Goal: Task Accomplishment & Management: Use online tool/utility

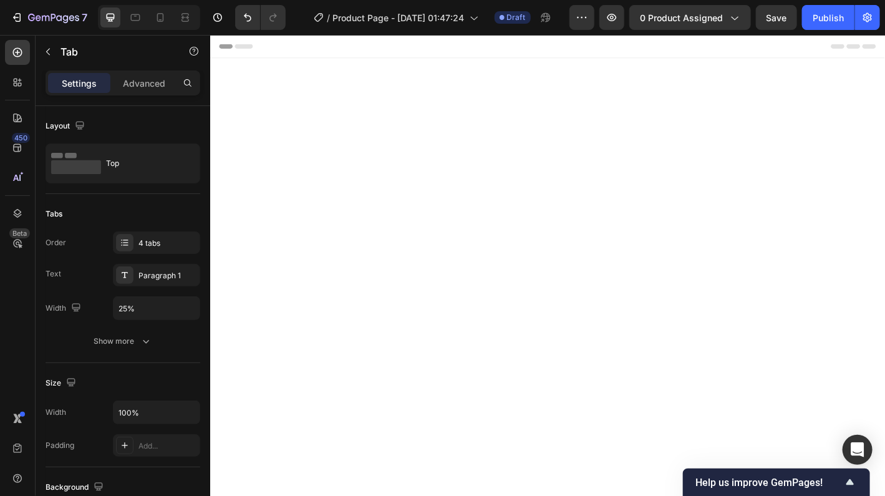
scroll to position [2041, 0]
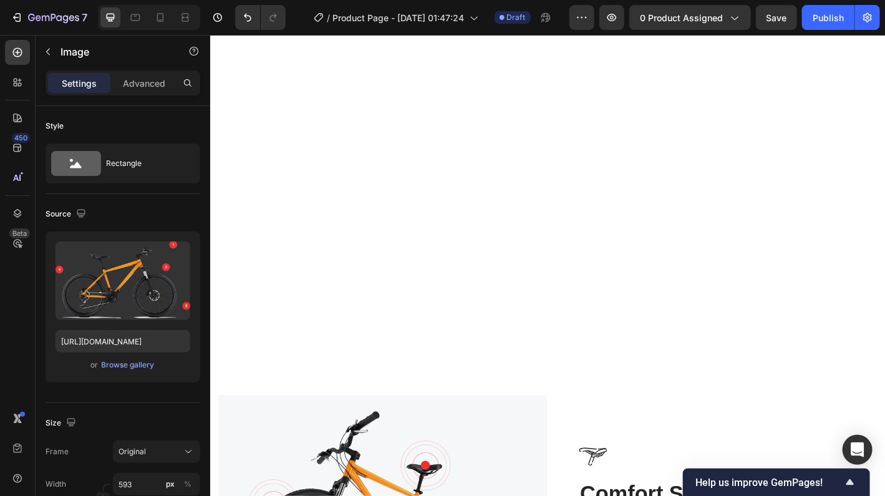
scroll to position [1729, 0]
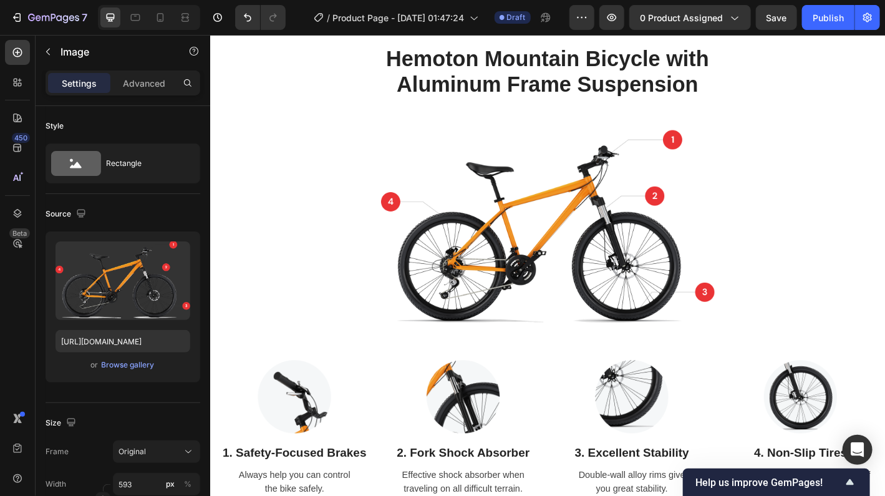
click at [695, 246] on img at bounding box center [584, 250] width 370 height 220
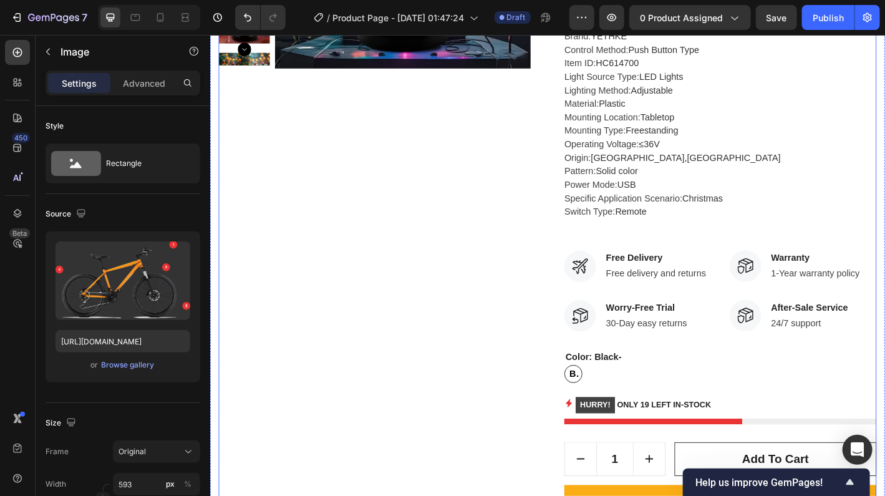
scroll to position [437, 0]
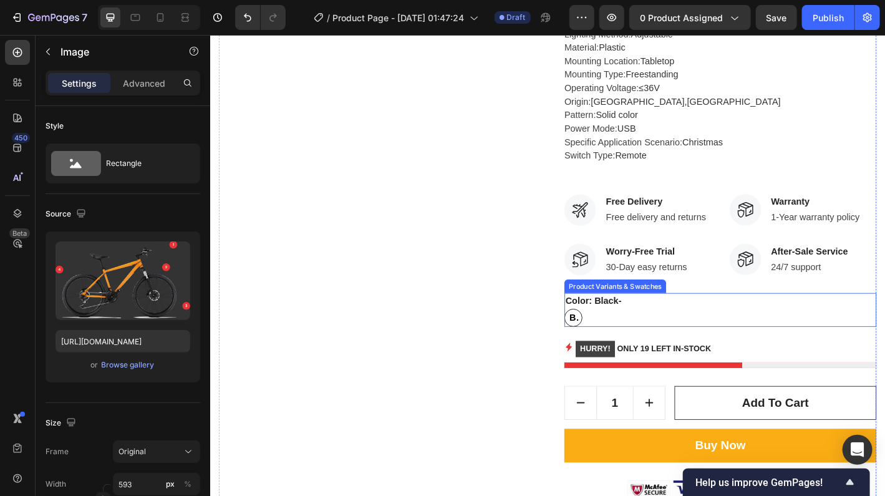
click at [640, 327] on legend "Color: Black-" at bounding box center [635, 329] width 65 height 17
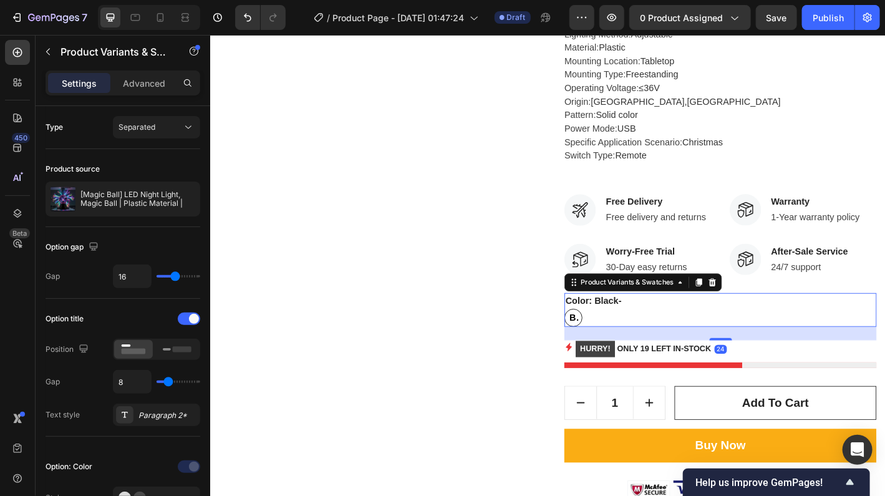
click at [615, 346] on span "Black-" at bounding box center [613, 348] width 14 height 15
click at [603, 339] on input "Black- Black- Black-" at bounding box center [602, 338] width 1 height 1
type input "19"
type input "20"
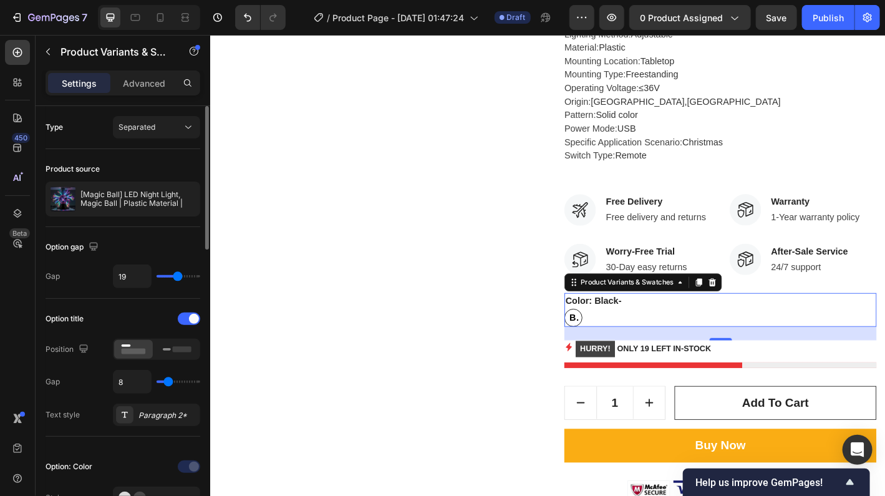
type input "20"
type input "21"
type input "22"
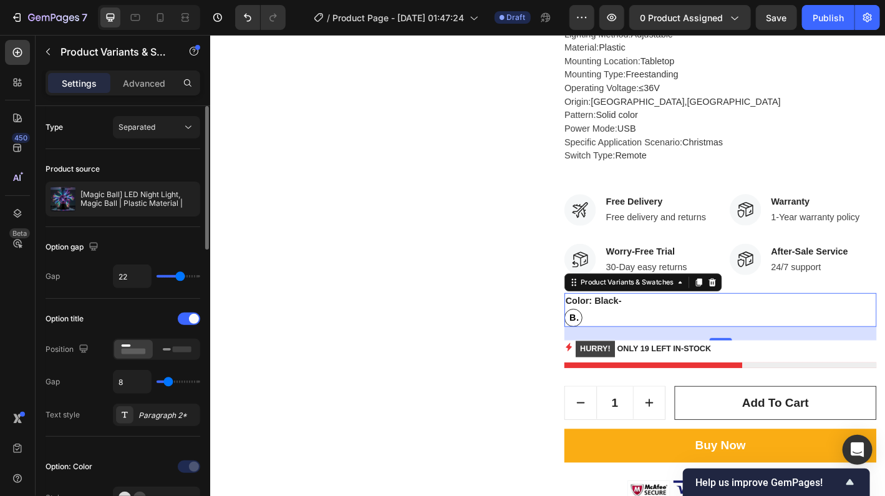
type input "23"
type input "24"
type input "26"
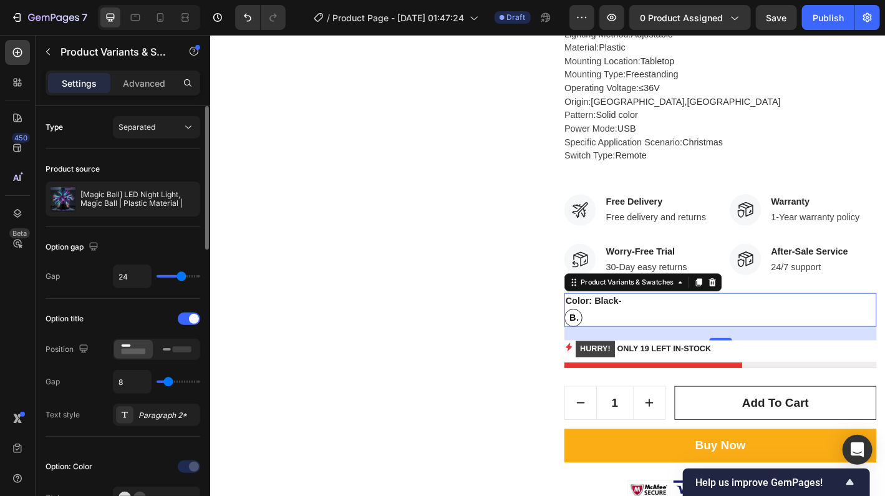
type input "26"
type input "27"
type input "29"
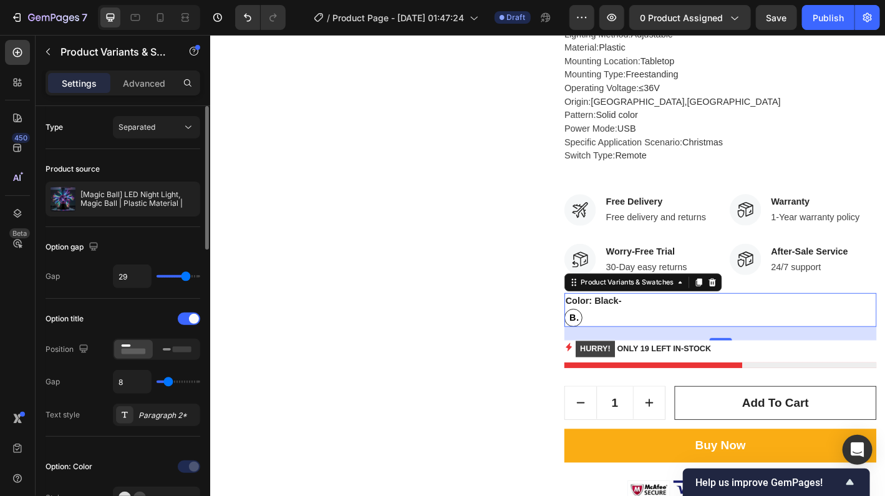
type input "30"
type input "31"
type input "32"
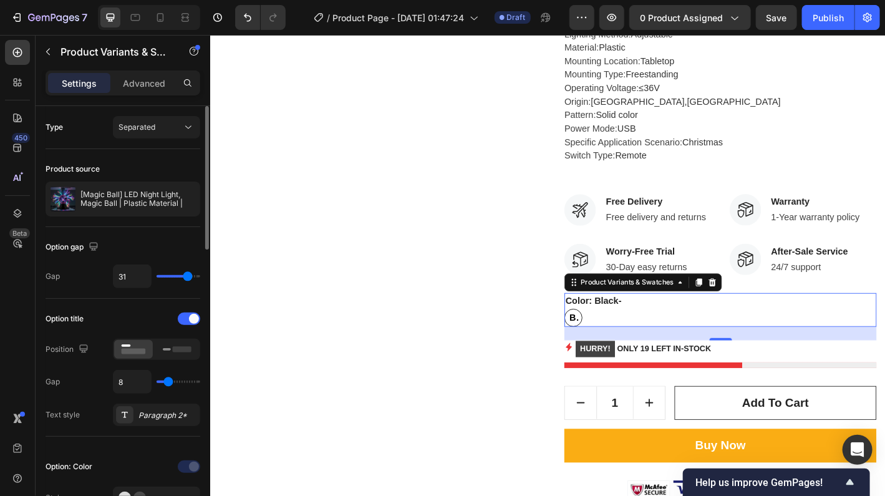
type input "32"
type input "33"
type input "34"
drag, startPoint x: 177, startPoint y: 278, endPoint x: 190, endPoint y: 276, distance: 13.2
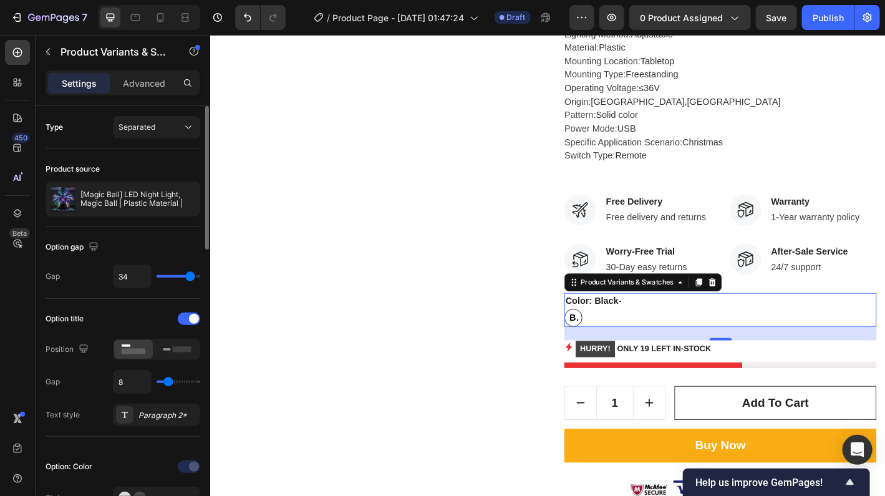
type input "34"
click at [190, 276] on input "range" at bounding box center [179, 276] width 44 height 2
type input "32"
type input "30"
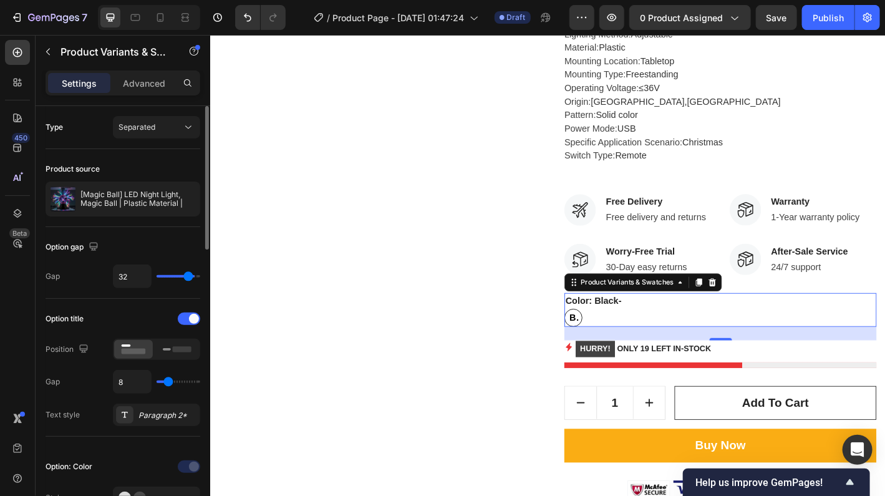
type input "30"
type input "29"
type input "28"
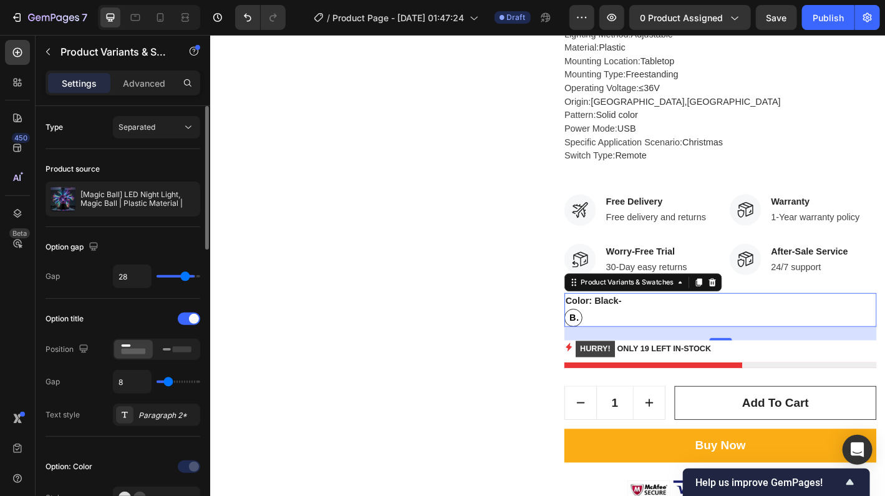
type input "27"
type input "26"
type input "25"
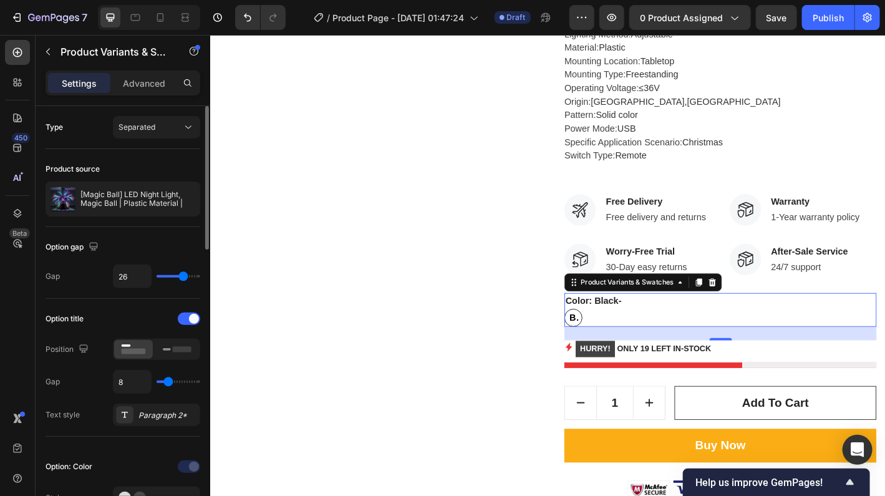
type input "25"
type input "24"
type input "23"
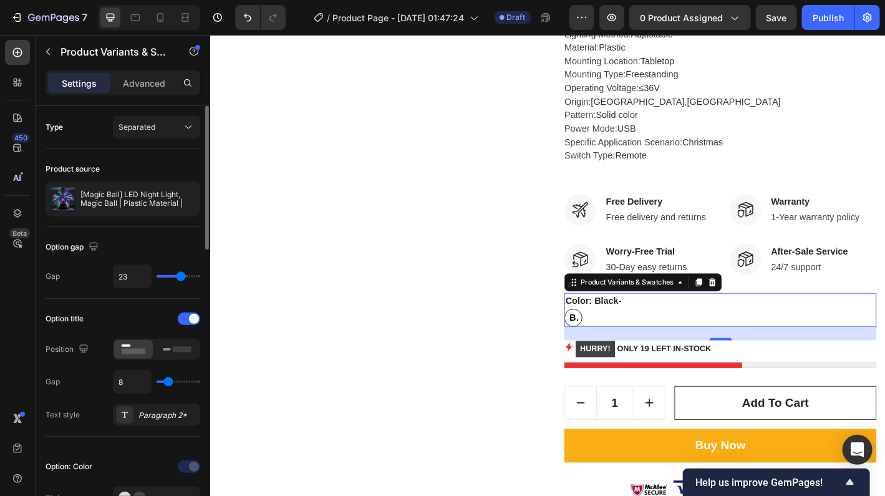
type input "22"
type input "21"
type input "20"
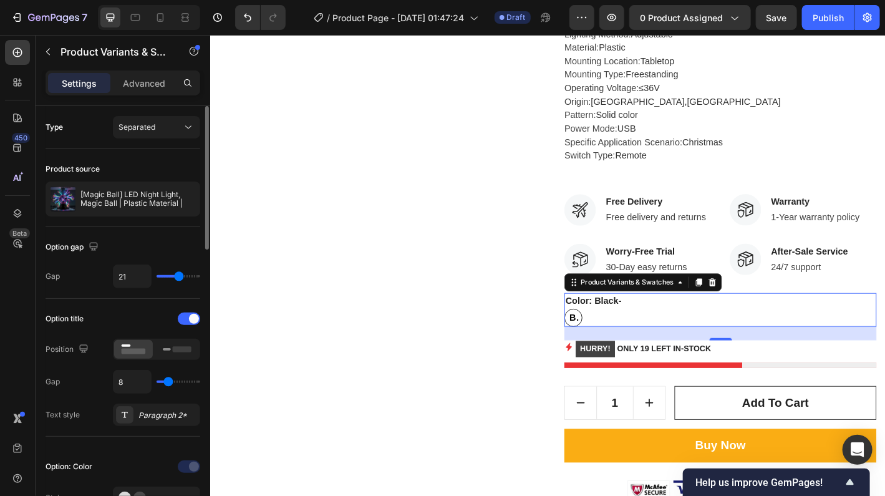
type input "20"
type input "19"
click at [177, 278] on input "range" at bounding box center [179, 276] width 44 height 2
click at [659, 336] on legend "Color: Black-" at bounding box center [635, 329] width 65 height 17
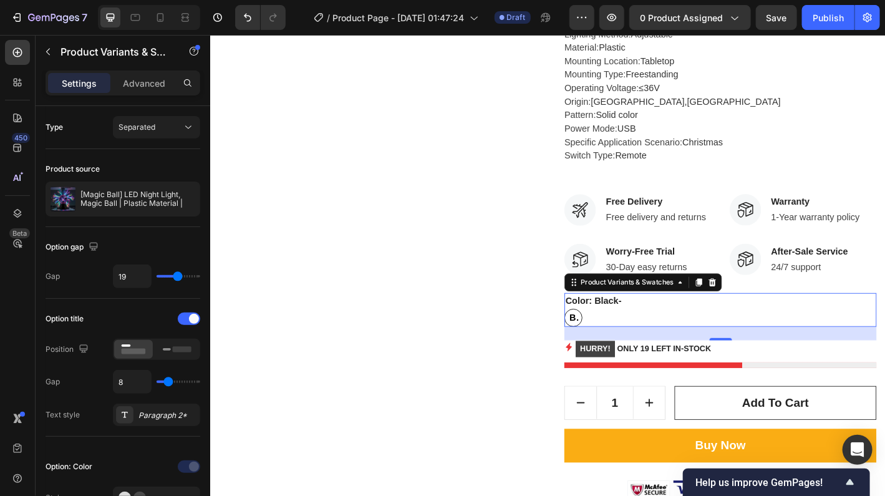
click at [659, 336] on legend "Color: Black-" at bounding box center [635, 329] width 65 height 17
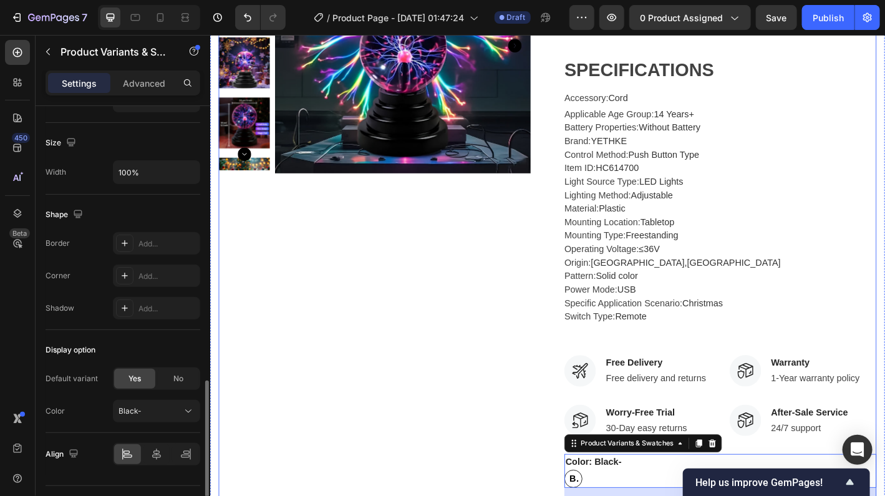
scroll to position [686, 0]
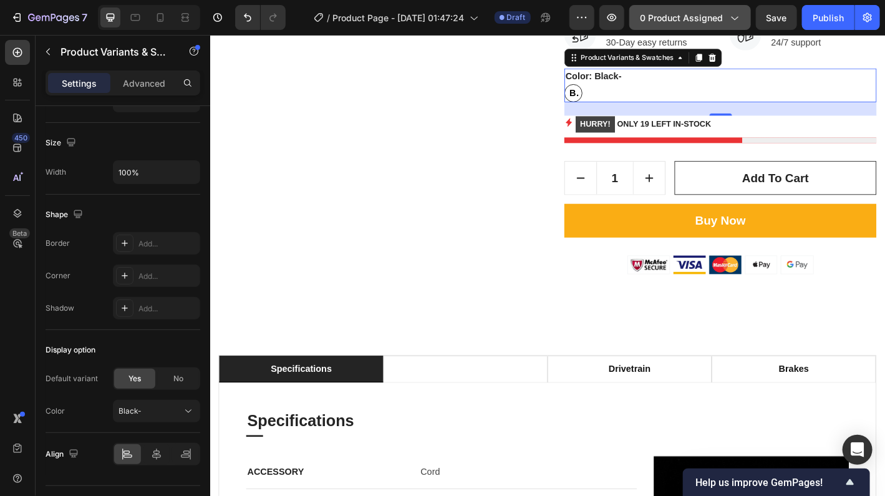
click at [740, 15] on icon "button" at bounding box center [734, 17] width 12 height 12
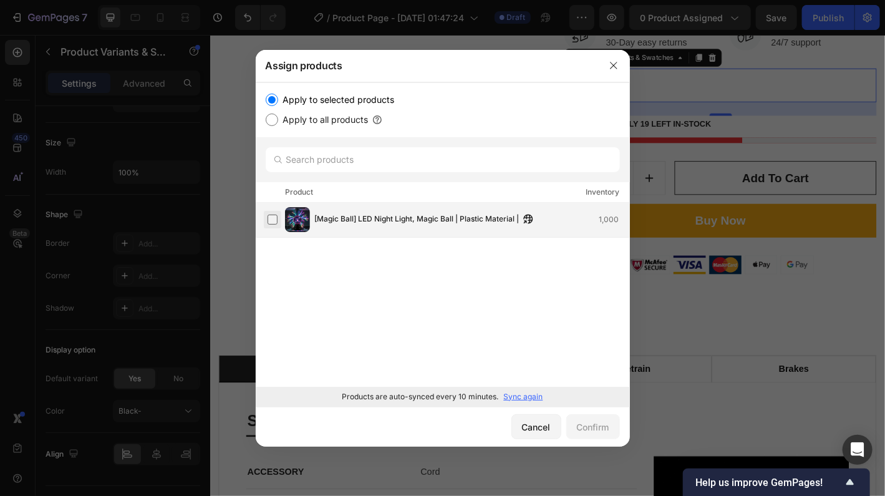
click at [275, 217] on label at bounding box center [273, 220] width 10 height 10
drag, startPoint x: 588, startPoint y: 427, endPoint x: 419, endPoint y: 436, distance: 169.3
click at [588, 427] on div "Confirm" at bounding box center [593, 427] width 32 height 13
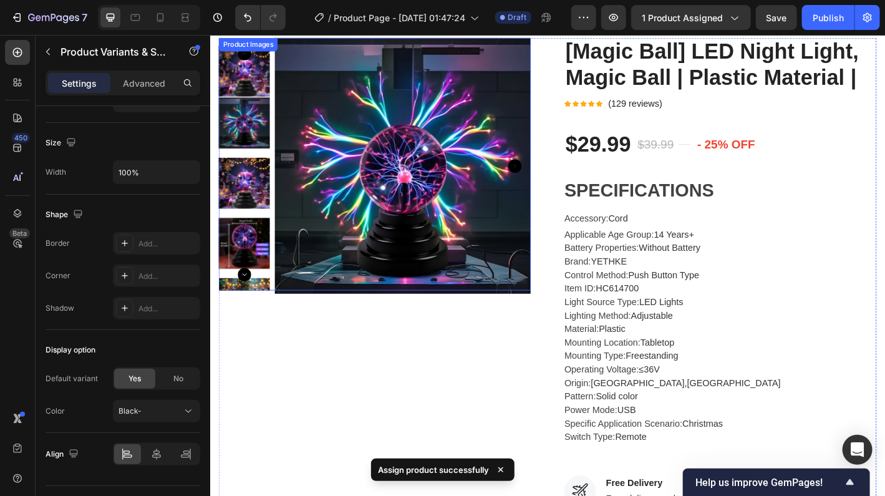
scroll to position [0, 0]
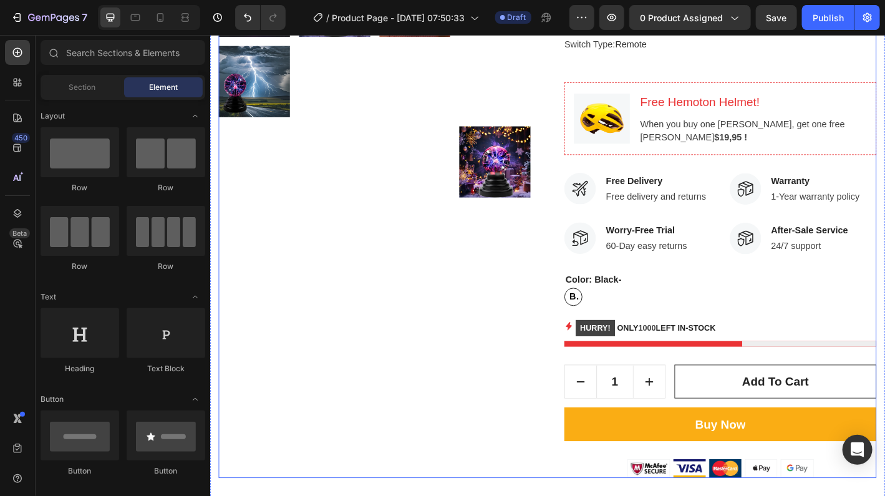
scroll to position [624, 0]
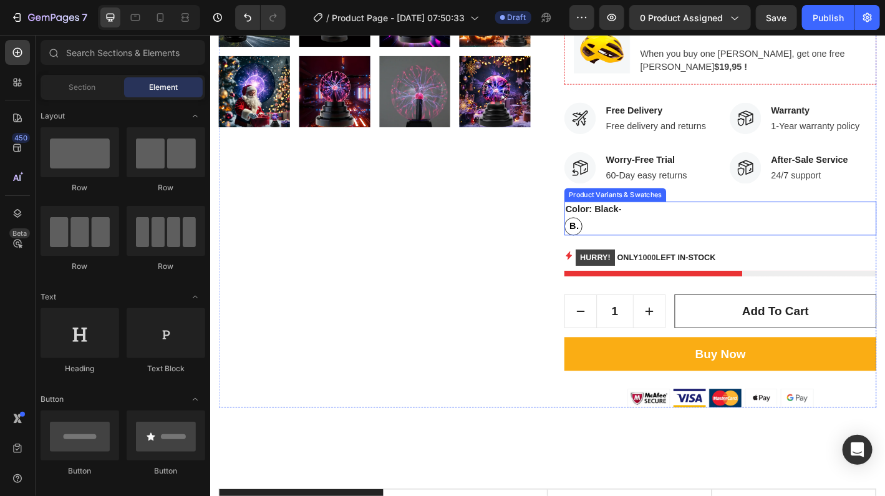
click at [606, 253] on span "Black-" at bounding box center [613, 247] width 14 height 15
click at [603, 237] on input "Black- Black- Black-" at bounding box center [602, 236] width 1 height 1
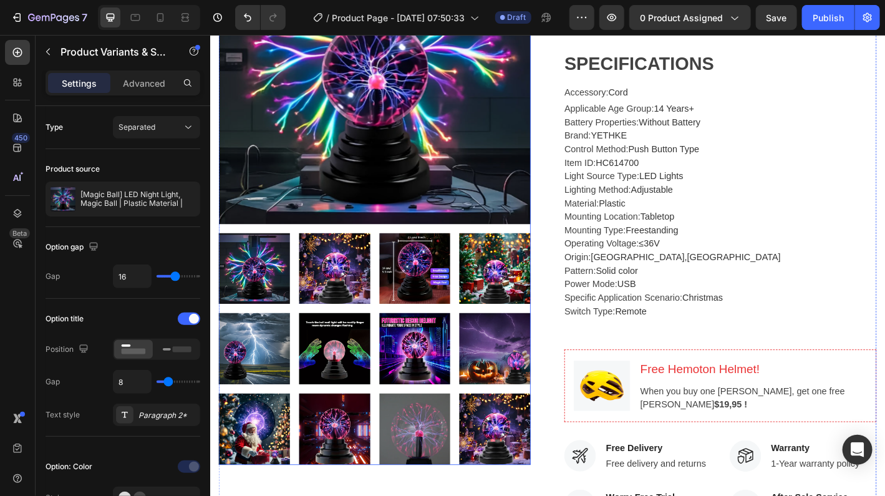
scroll to position [312, 0]
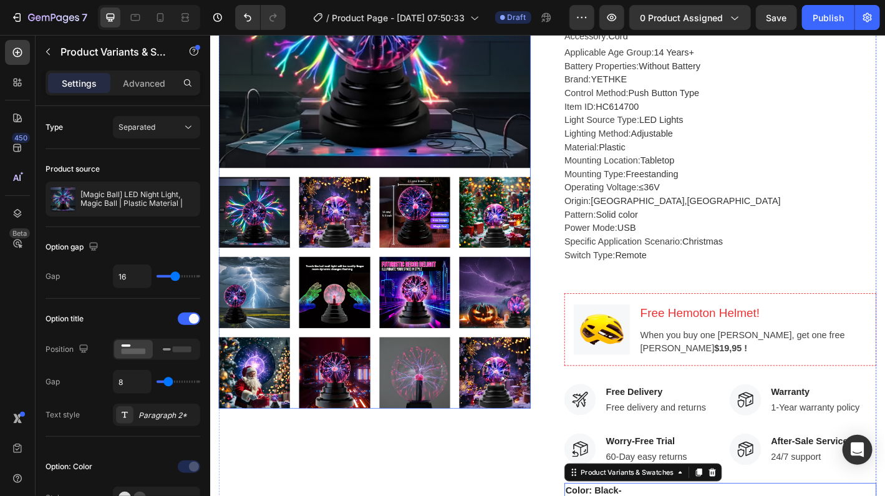
click at [432, 399] on img at bounding box center [436, 409] width 79 height 79
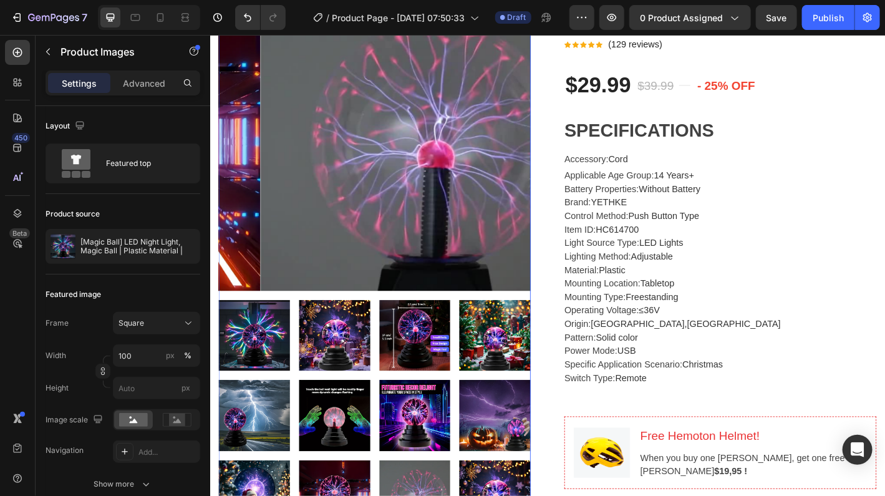
scroll to position [62, 0]
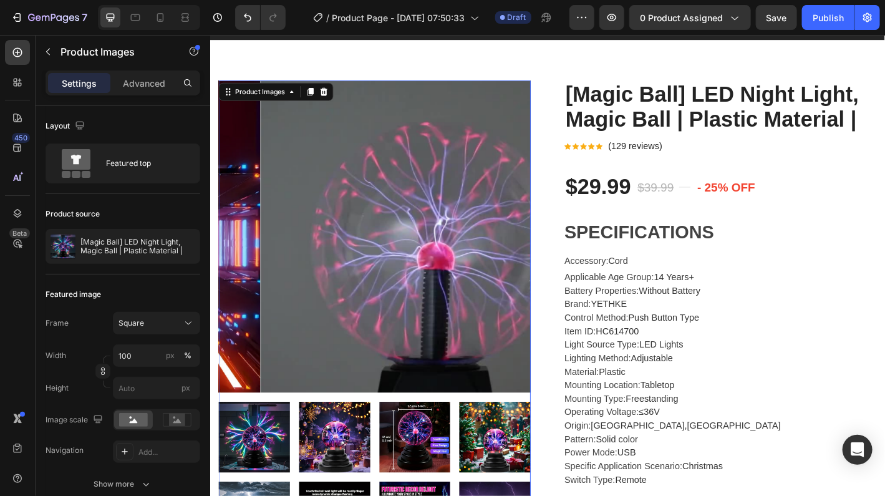
click at [344, 231] on img at bounding box center [438, 258] width 346 height 346
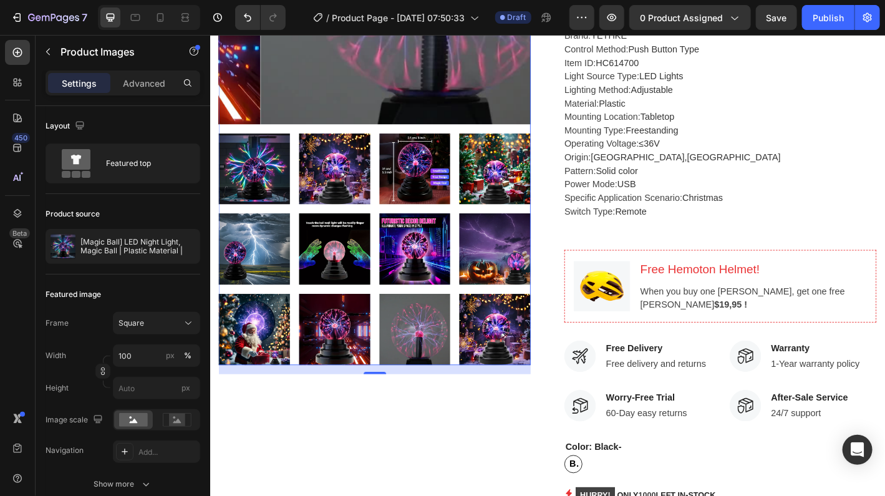
scroll to position [374, 0]
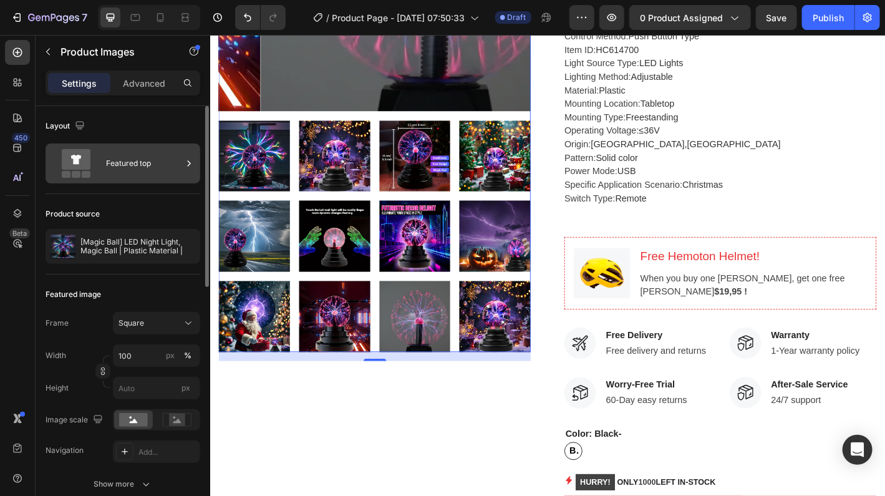
click at [144, 159] on div "Featured top" at bounding box center [144, 163] width 76 height 29
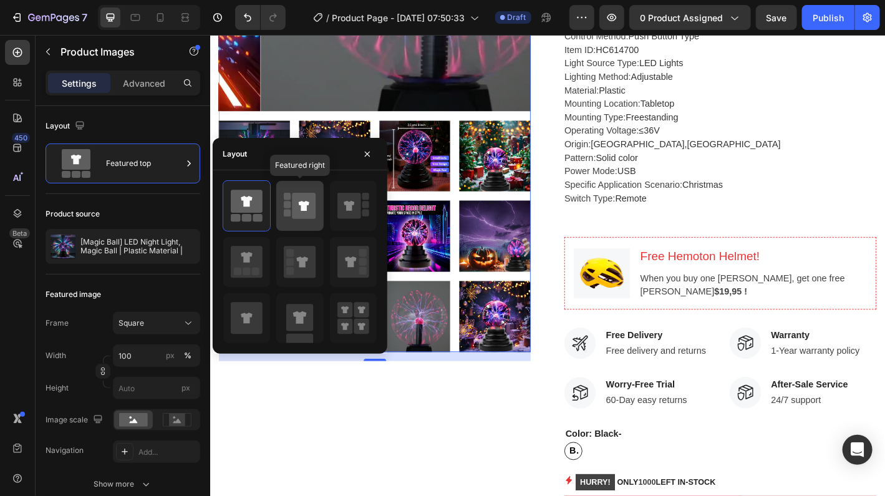
click at [284, 207] on icon at bounding box center [300, 205] width 32 height 35
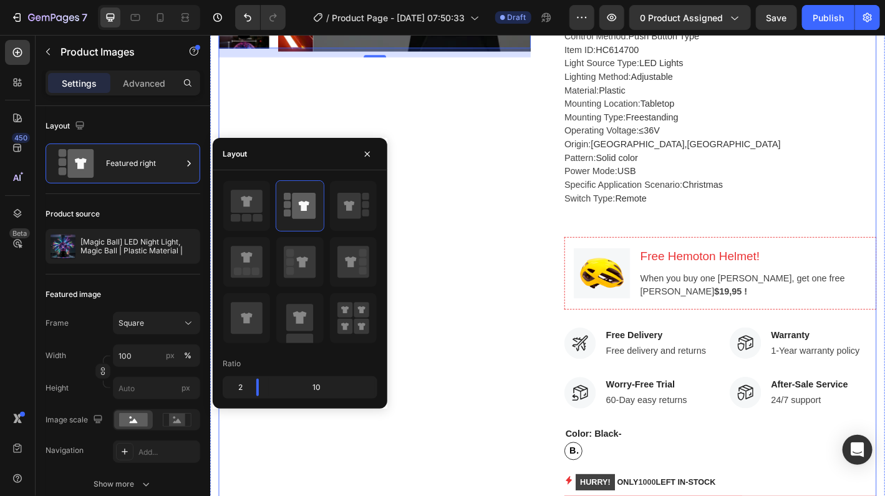
click at [439, 348] on div "Product Images 16" at bounding box center [392, 235] width 346 height 925
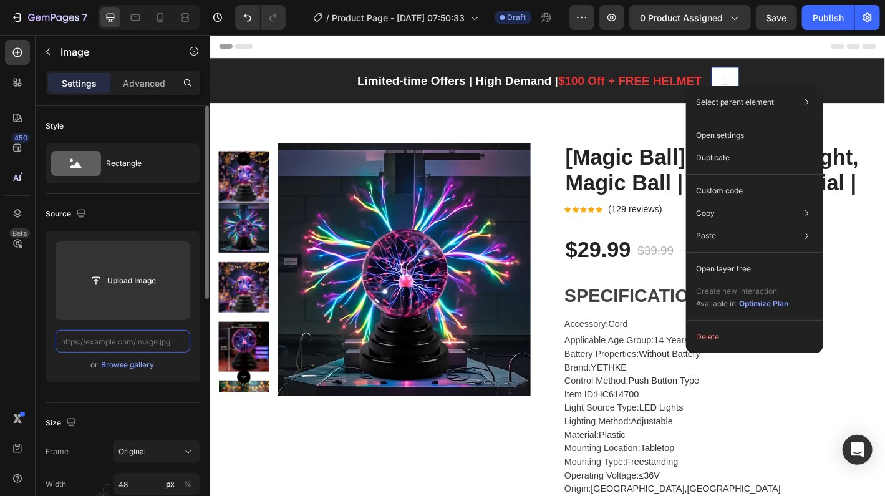
scroll to position [0, 0]
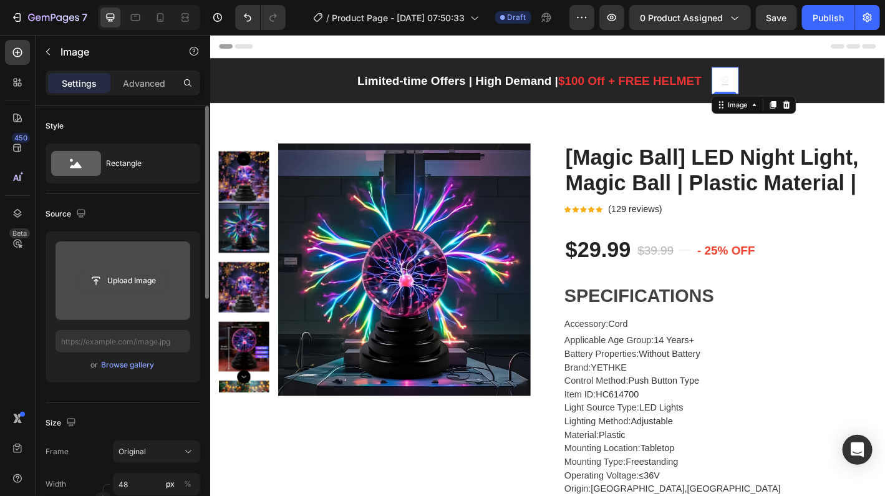
click at [109, 277] on input "file" at bounding box center [123, 280] width 86 height 21
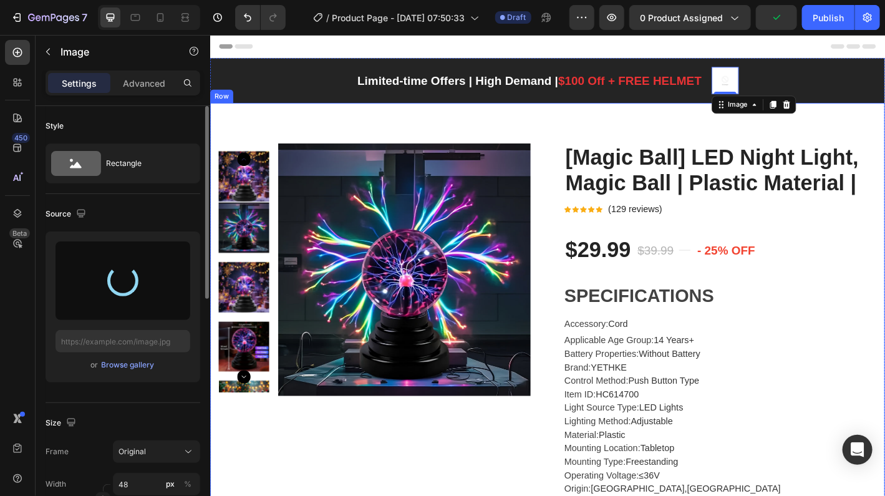
type input "https://cdn.shopify.com/s/files/1/0788/6965/9884/files/gempages_586088158022599…"
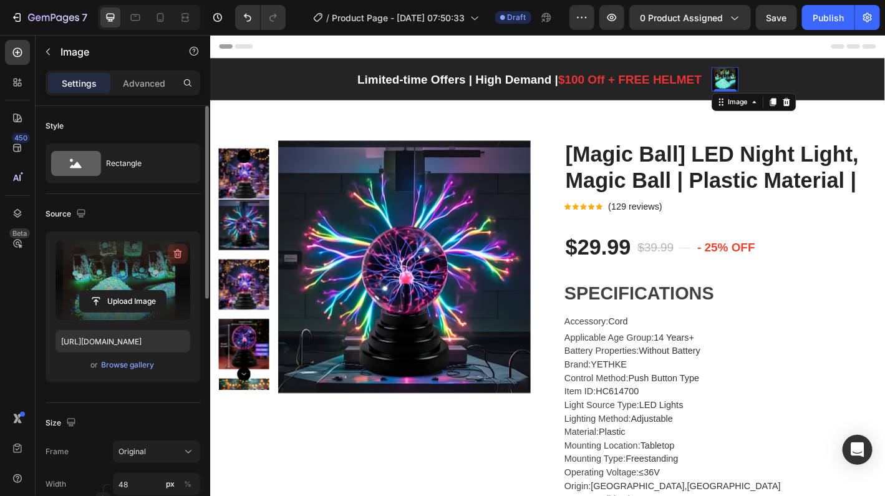
click at [178, 255] on icon "button" at bounding box center [178, 254] width 12 height 12
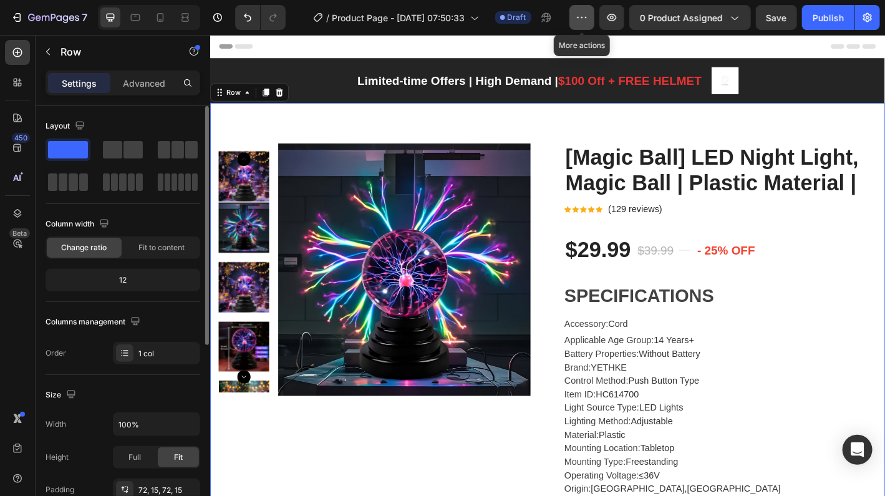
click at [588, 17] on icon "button" at bounding box center [582, 17] width 12 height 12
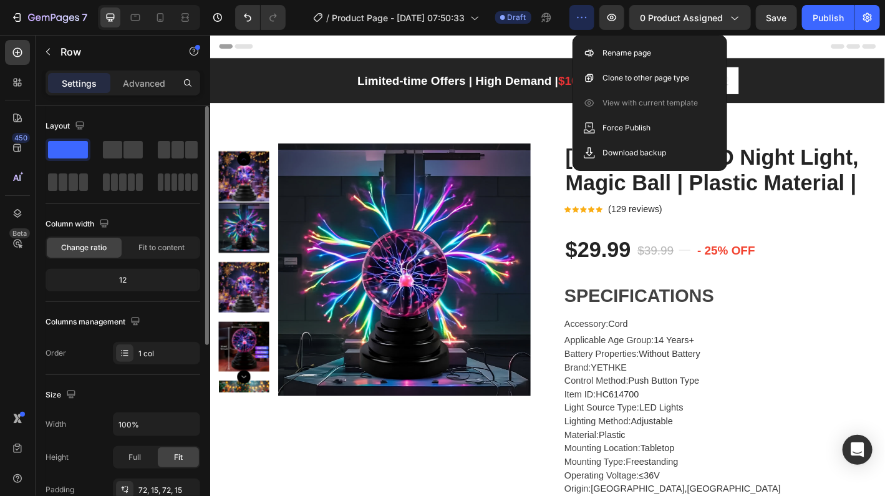
click at [578, 47] on div "Header" at bounding box center [584, 47] width 729 height 25
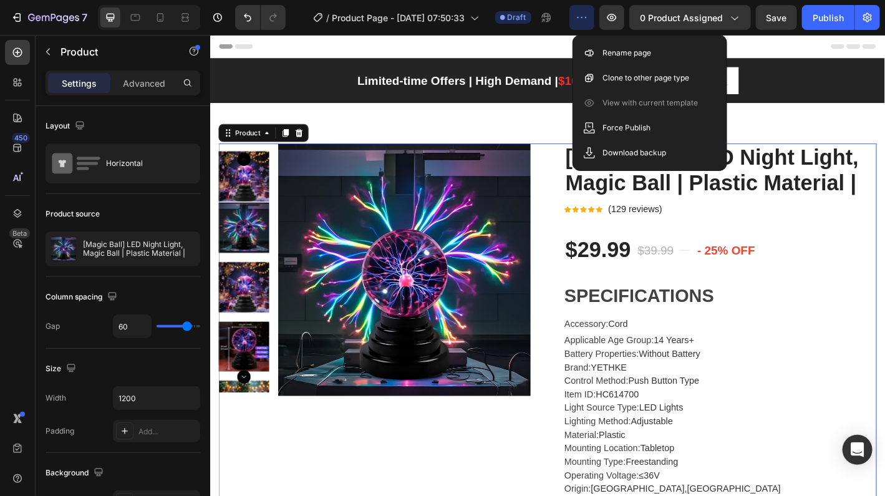
click at [587, 16] on icon "button" at bounding box center [582, 17] width 12 height 12
